Goal: Transaction & Acquisition: Download file/media

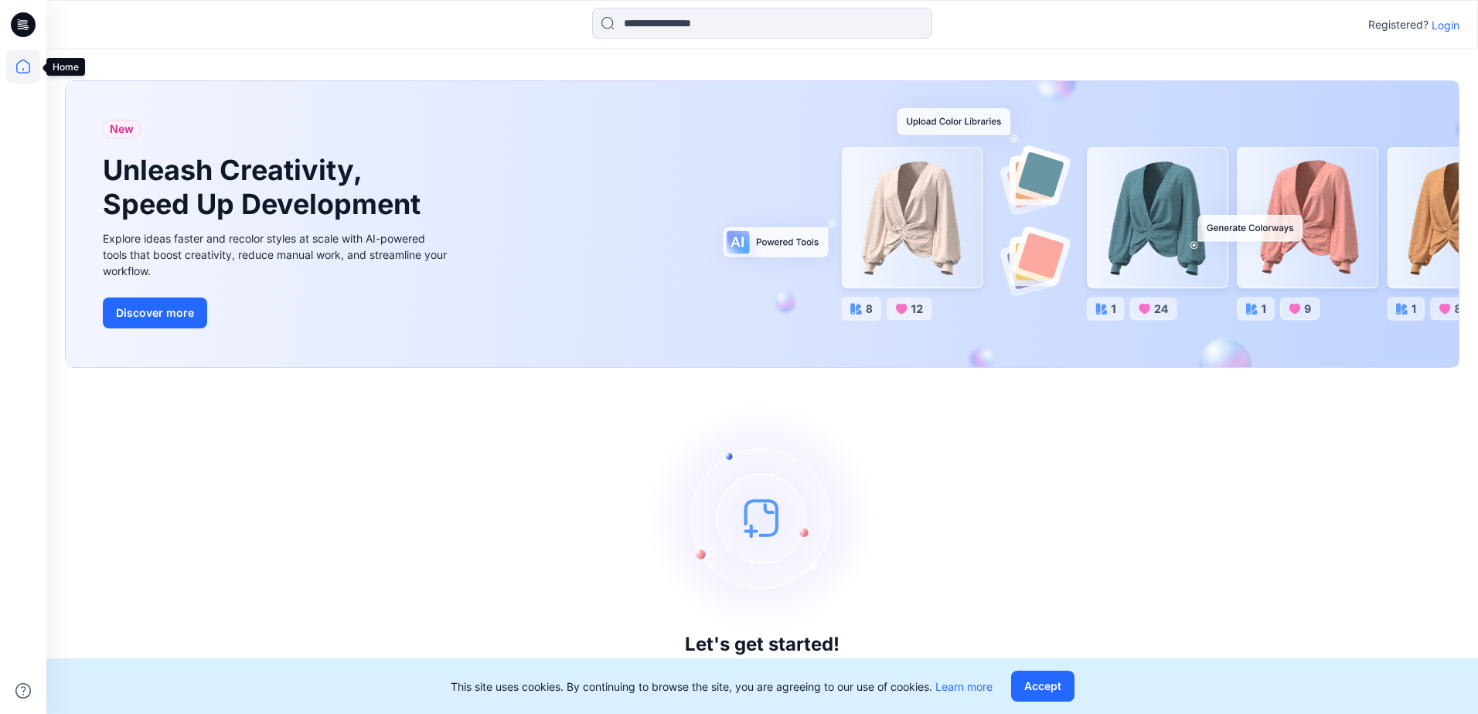
click at [17, 63] on icon at bounding box center [23, 67] width 14 height 14
click at [1445, 28] on p "Login" at bounding box center [1446, 25] width 28 height 16
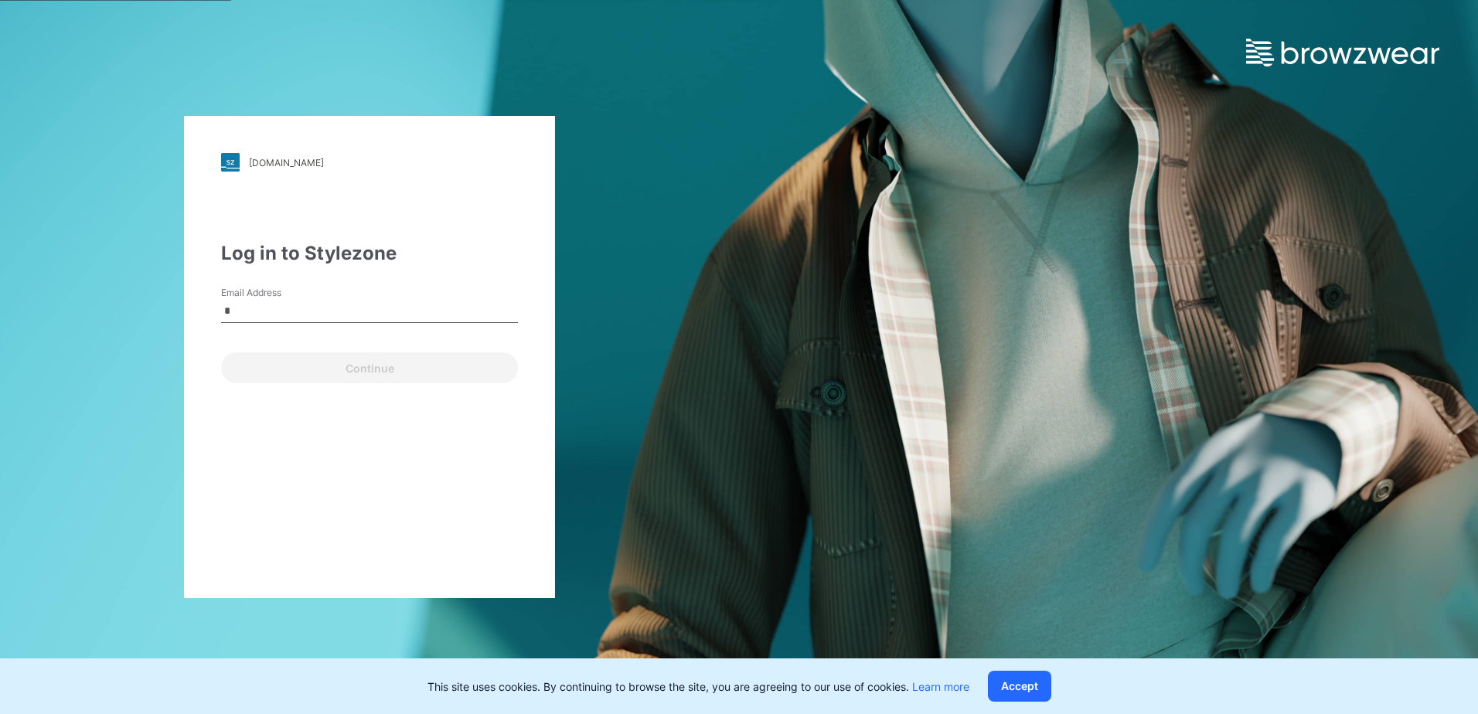
type input "**********"
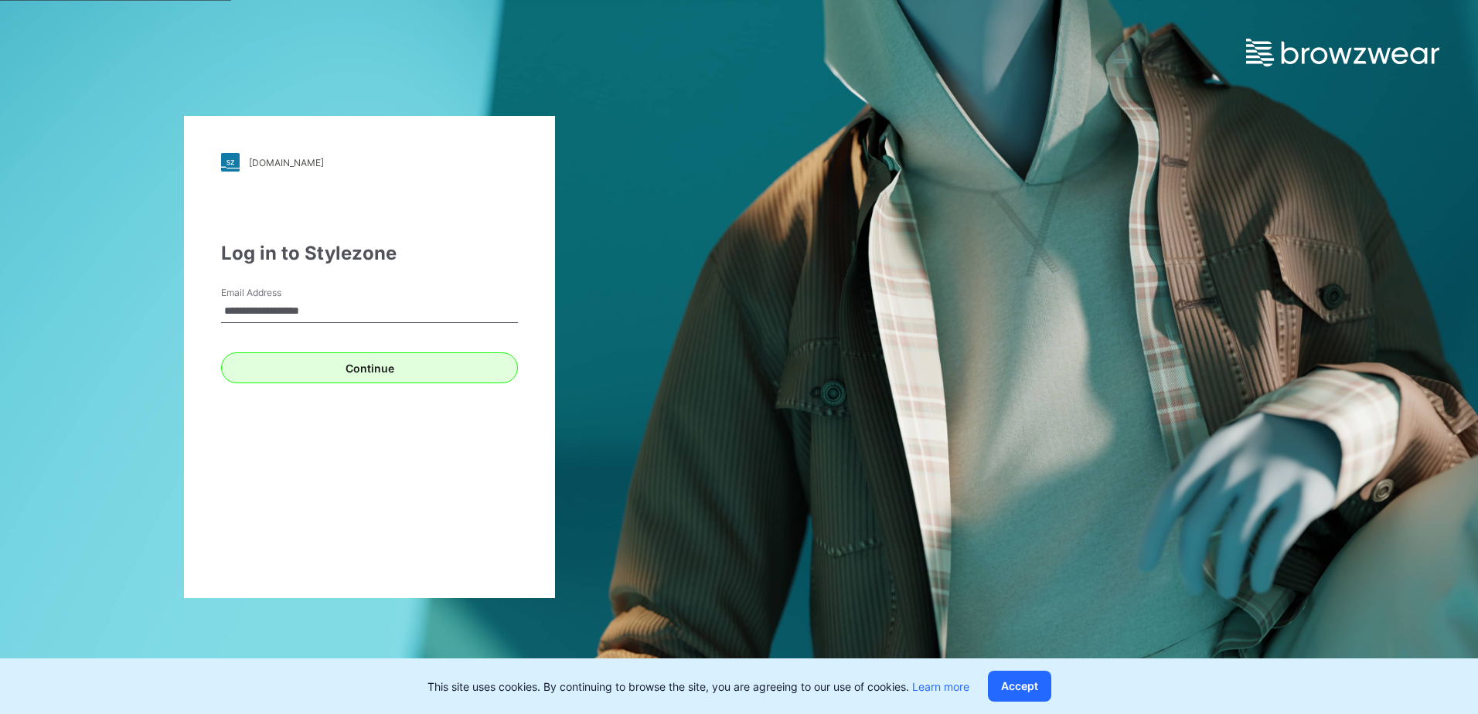
click at [370, 370] on button "Continue" at bounding box center [369, 368] width 297 height 31
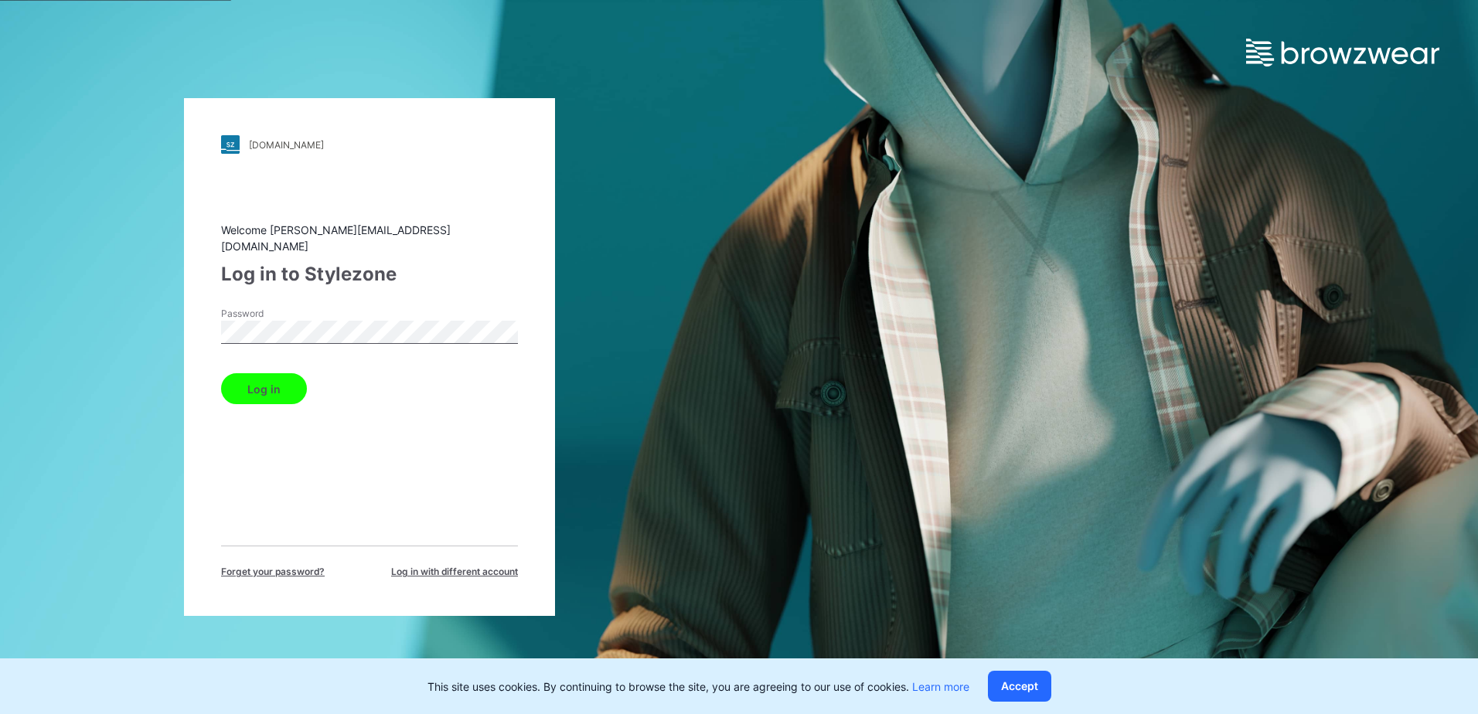
click at [244, 382] on button "Log in" at bounding box center [264, 388] width 86 height 31
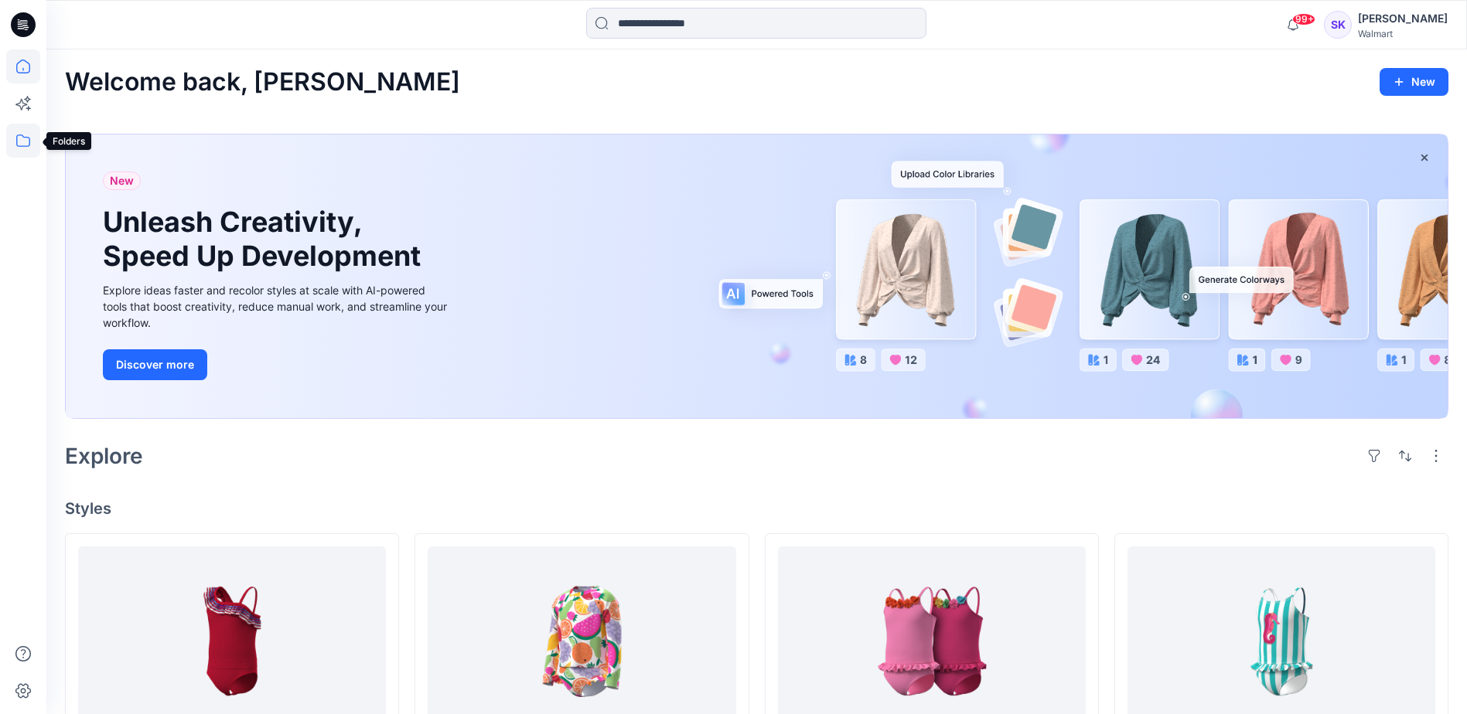
click at [16, 138] on icon at bounding box center [23, 141] width 34 height 34
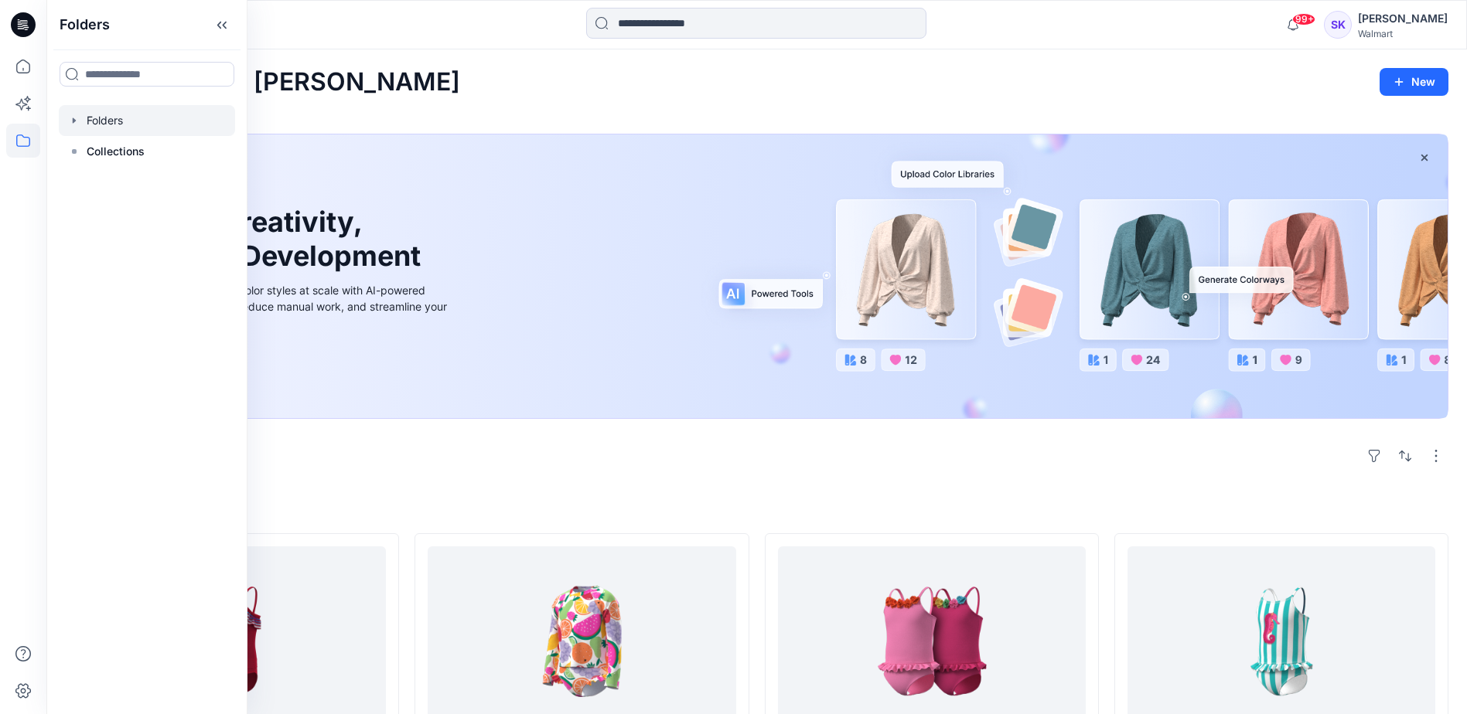
click at [119, 121] on div at bounding box center [147, 120] width 176 height 31
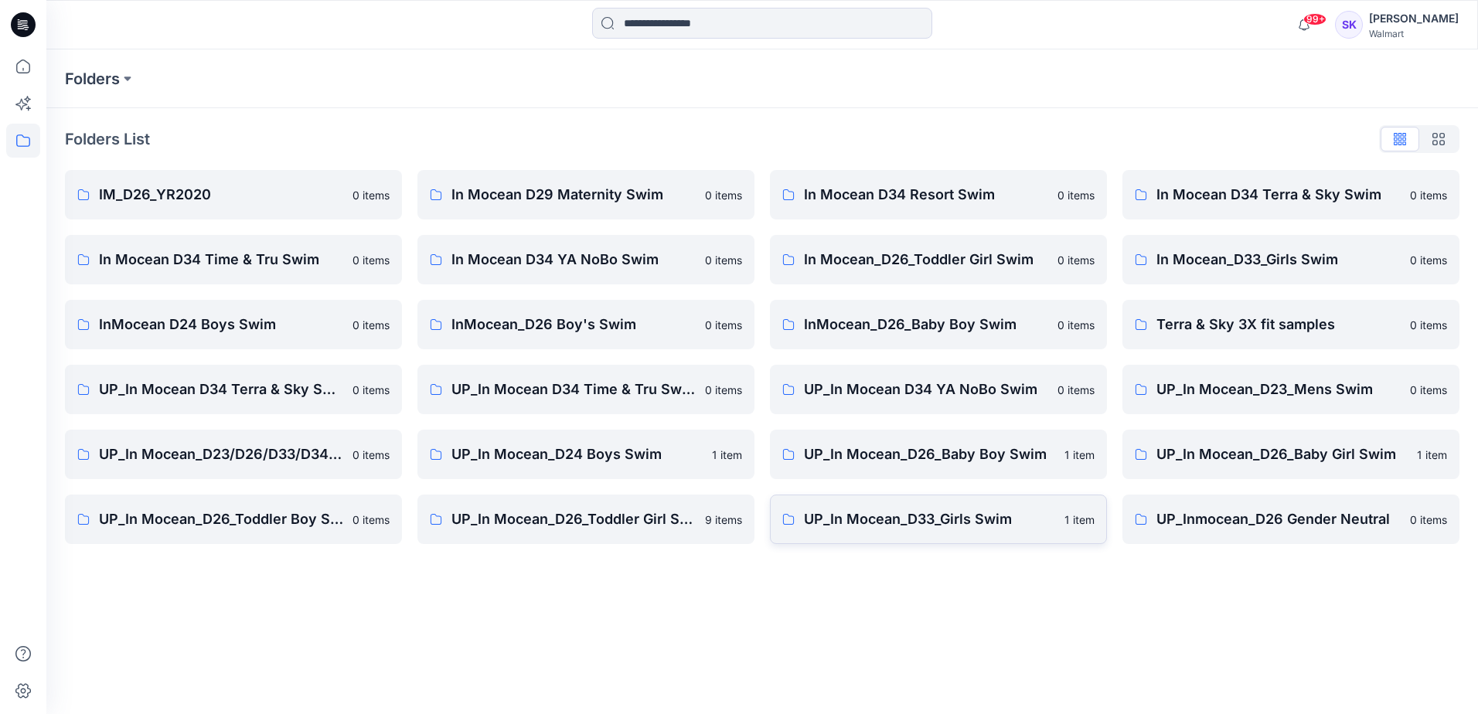
click at [964, 519] on p "UP_In Mocean_D33_Girls Swim" at bounding box center [929, 520] width 251 height 22
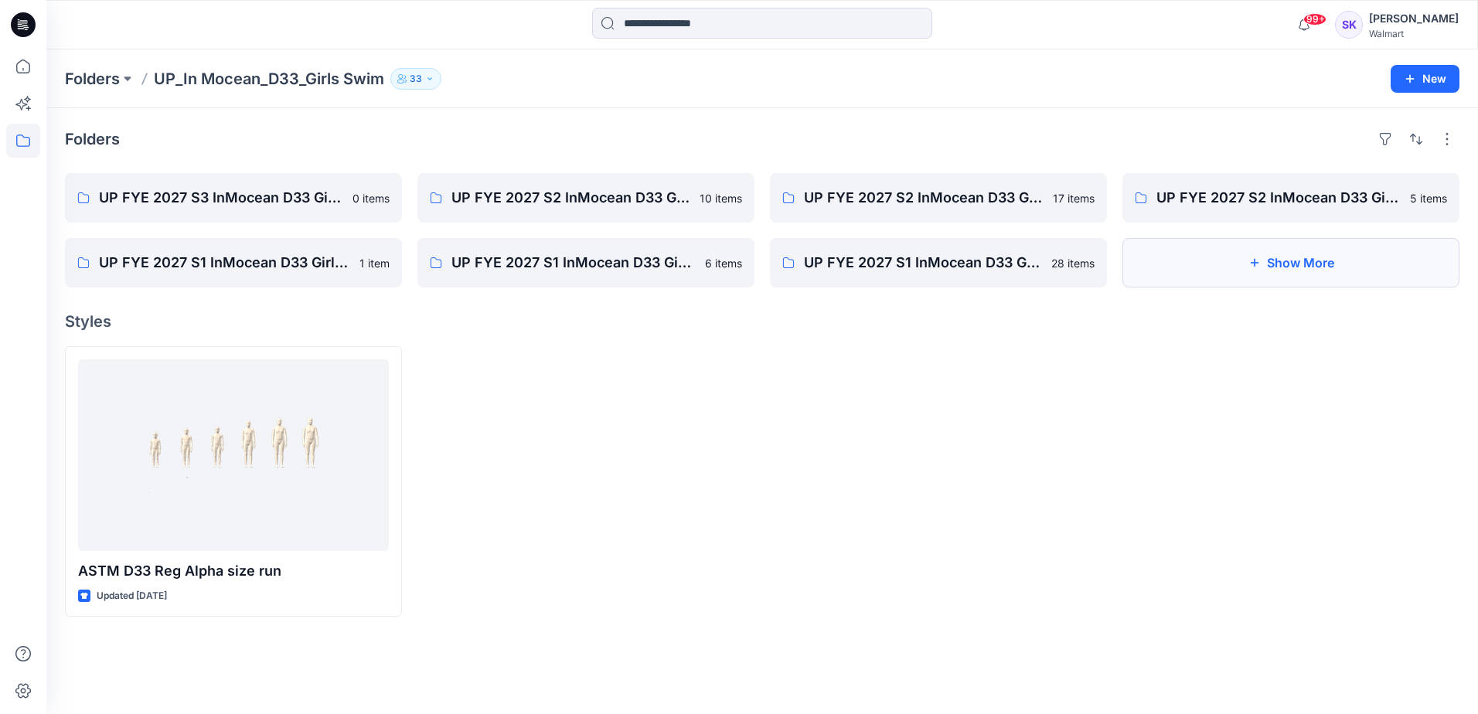
click at [1303, 254] on button "Show More" at bounding box center [1291, 262] width 337 height 49
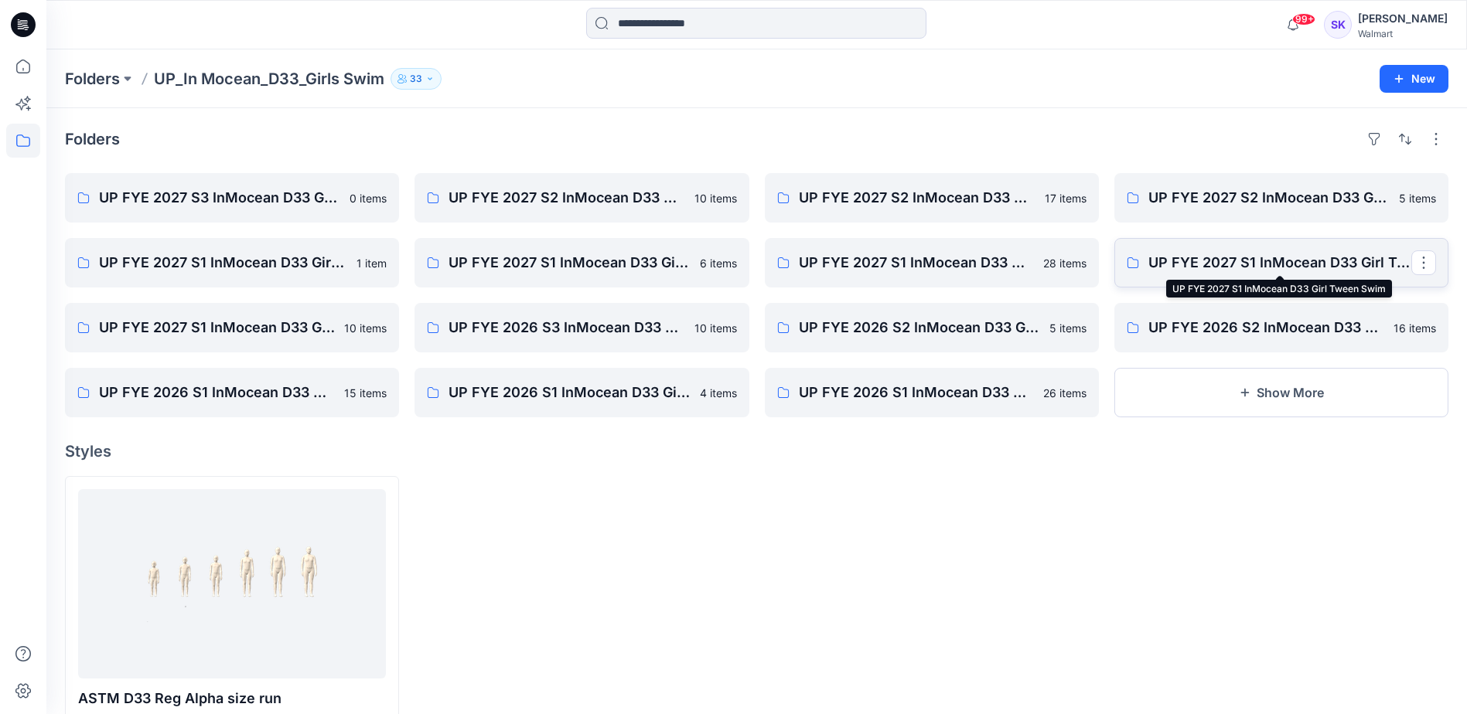
click at [1287, 268] on p "UP FYE 2027 S1 InMocean D33 Girl Tween Swim" at bounding box center [1279, 263] width 263 height 22
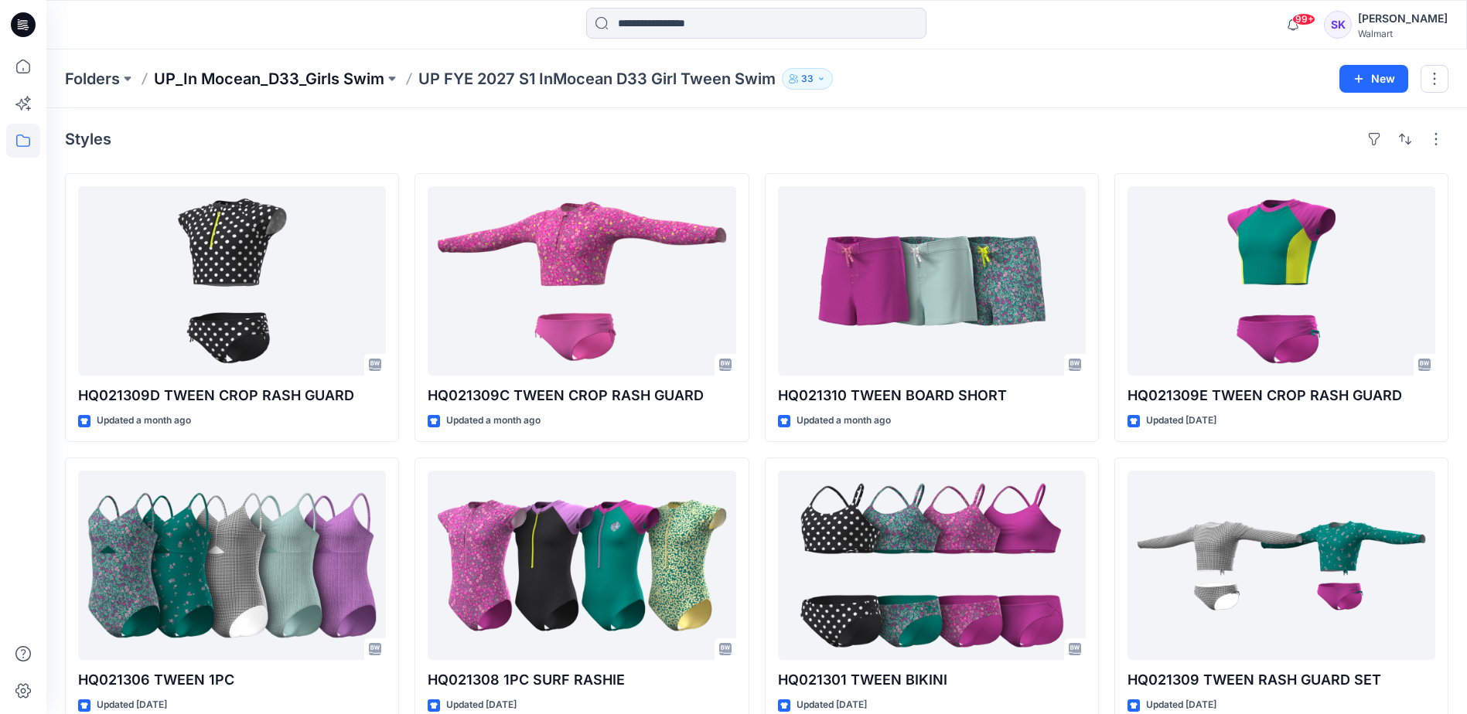
click at [258, 78] on p "UP_In Mocean_D33_Girls Swim" at bounding box center [269, 79] width 230 height 22
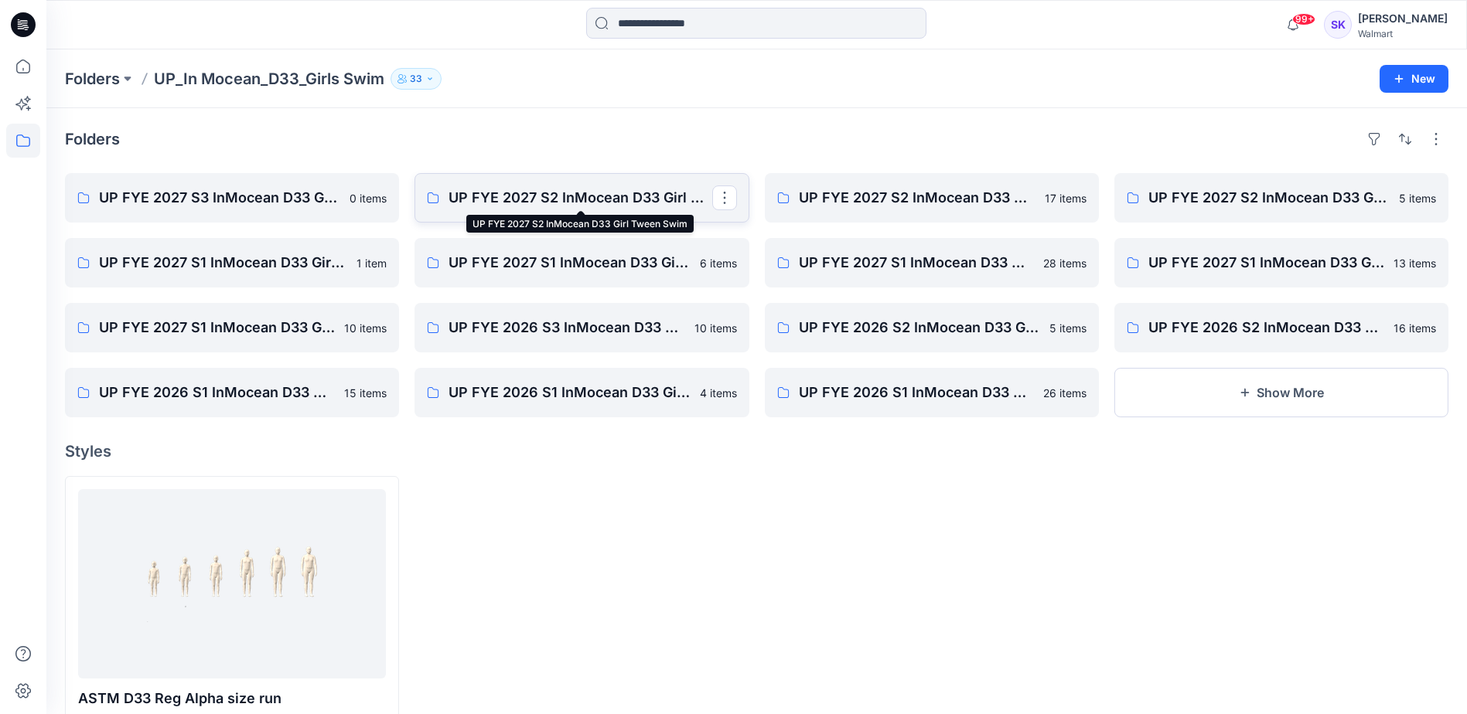
click at [622, 188] on p "UP FYE 2027 S2 InMocean D33 Girl Tween Swim" at bounding box center [579, 198] width 263 height 22
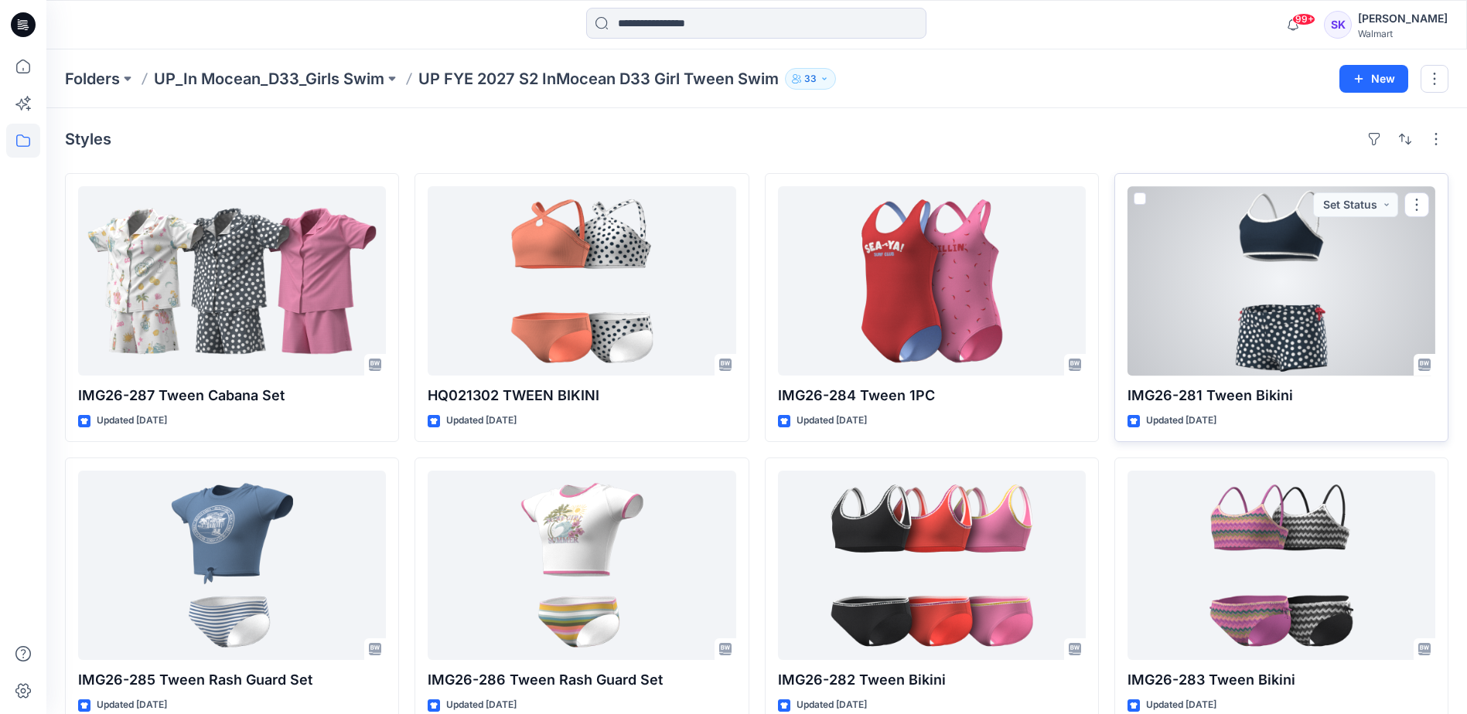
click at [1229, 291] on div at bounding box center [1281, 280] width 308 height 189
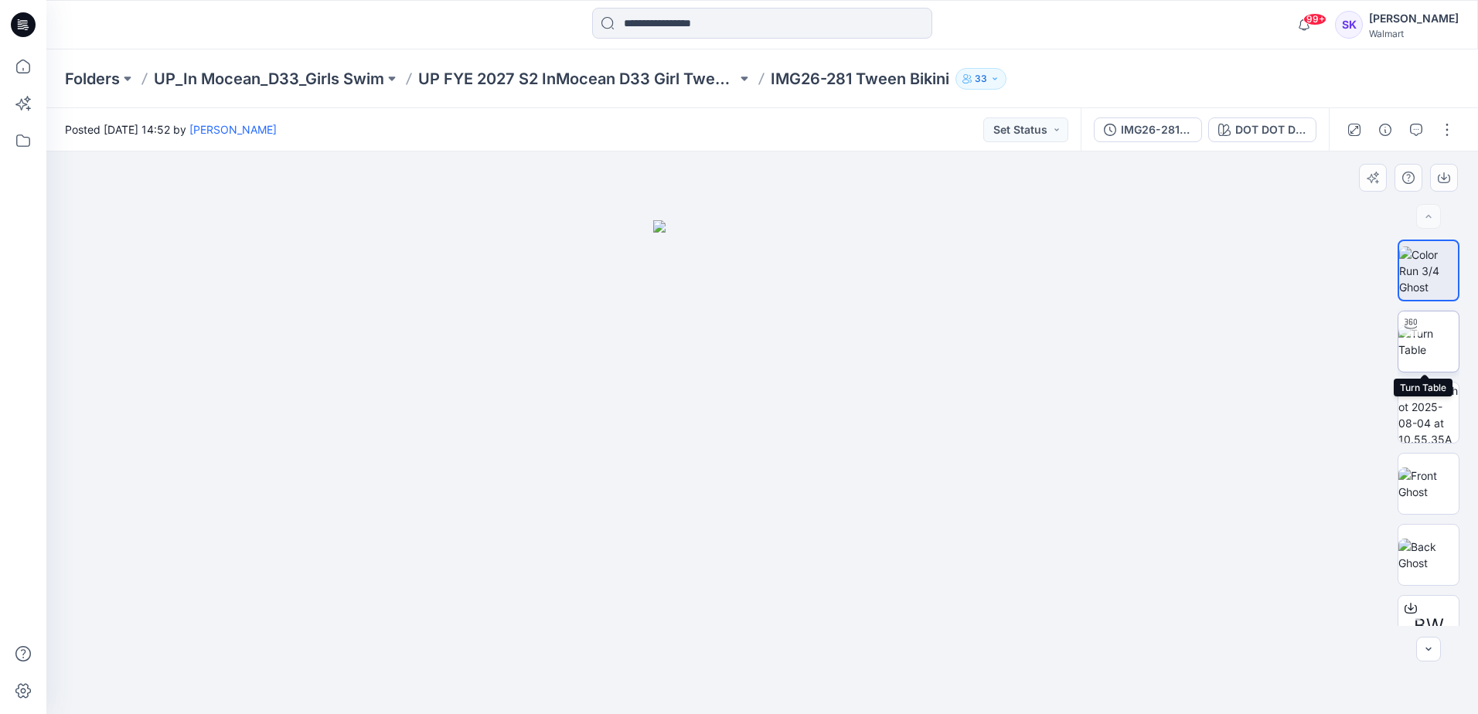
click at [1423, 335] on img at bounding box center [1429, 341] width 60 height 32
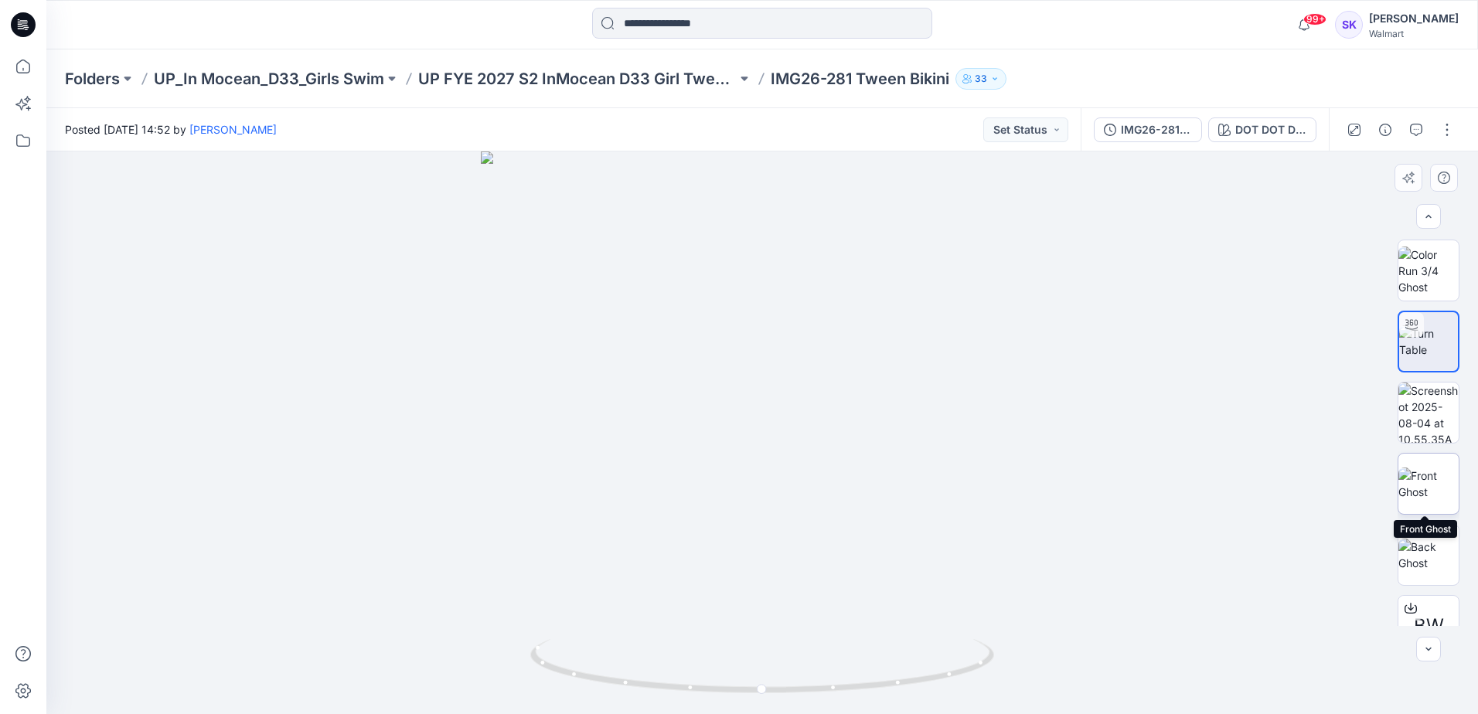
scroll to position [77, 0]
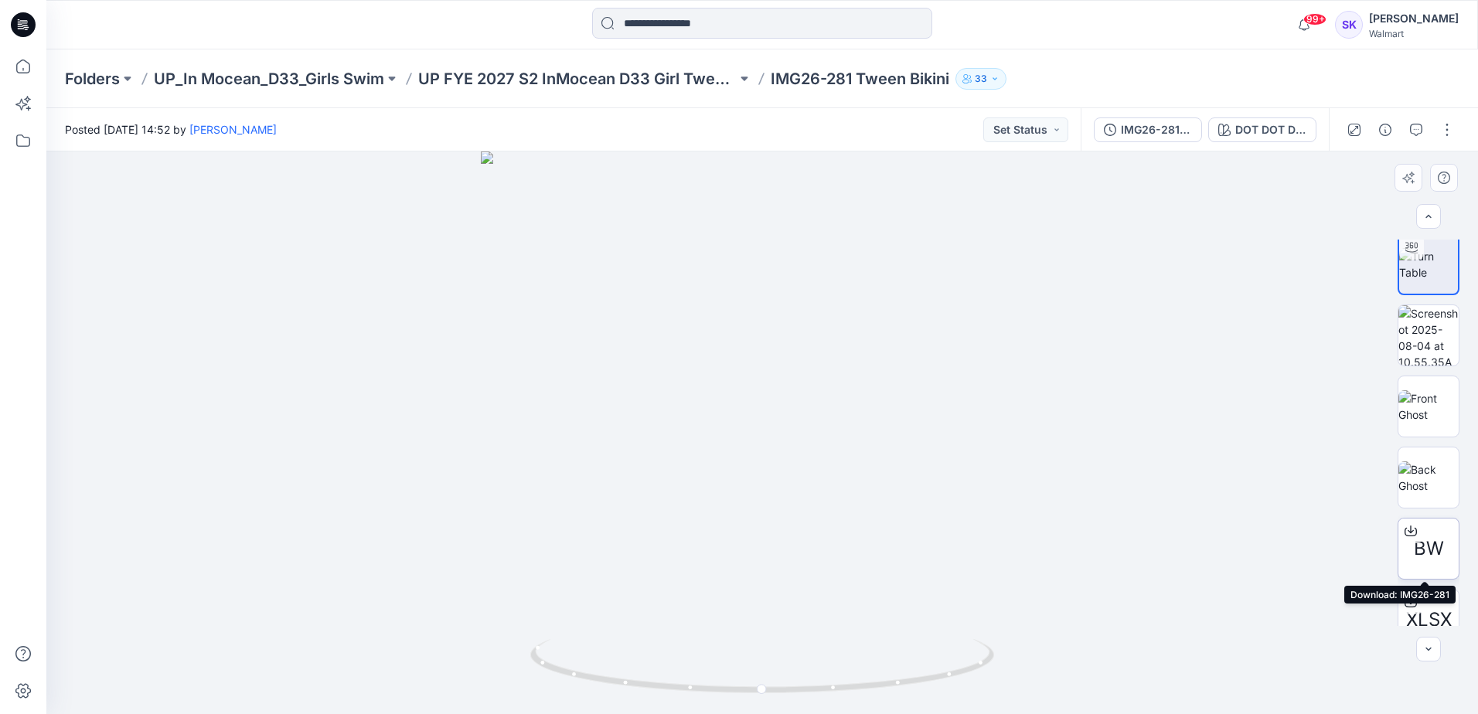
click at [1416, 549] on span "BW" at bounding box center [1429, 549] width 30 height 28
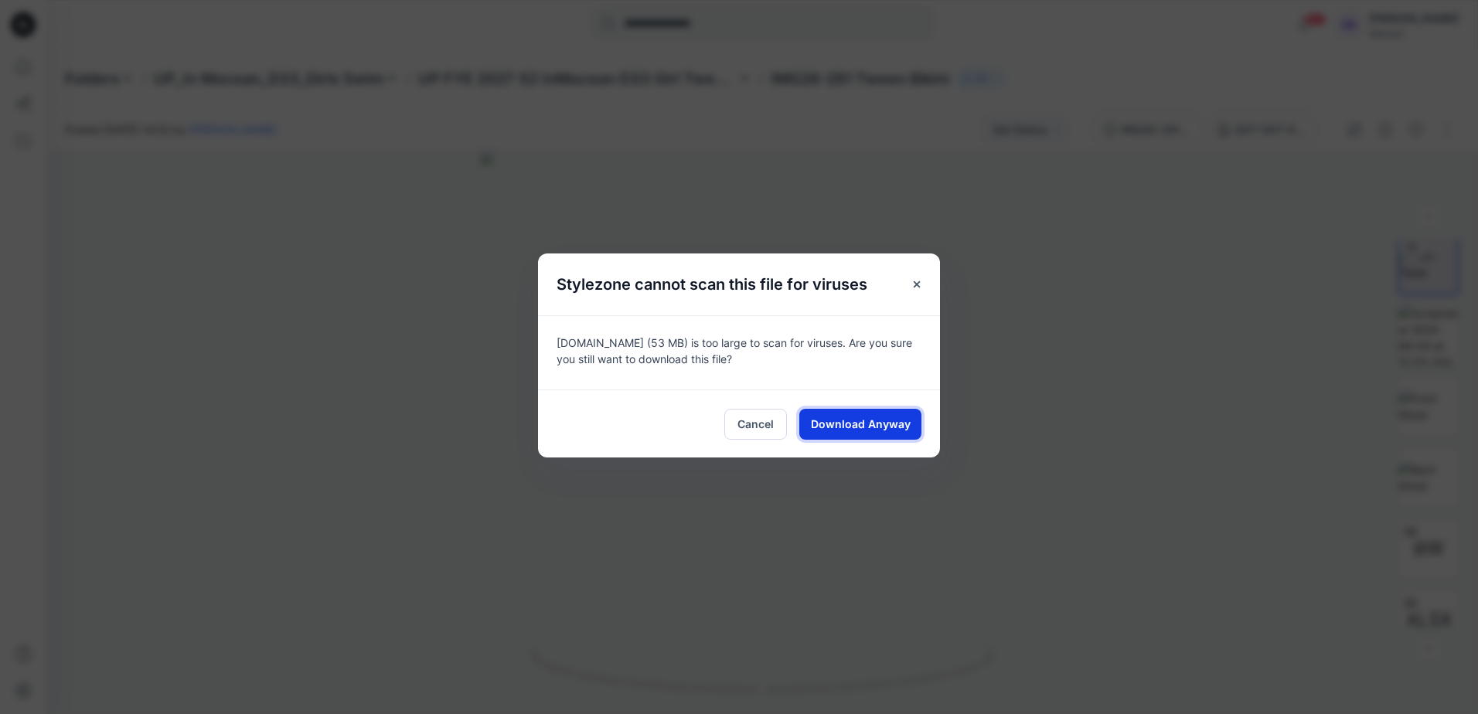
click at [845, 418] on span "Download Anyway" at bounding box center [861, 424] width 100 height 16
